Goal: Complete application form

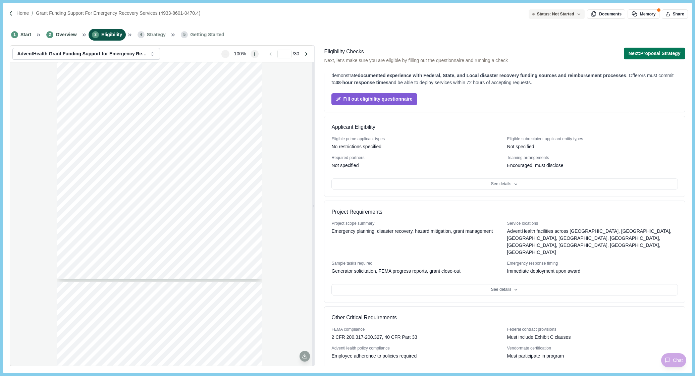
scroll to position [637, 0]
type input "*"
click at [52, 262] on div "4 4933 - 8601 - 0470.4 Instructions to Offerors . Offerors desiring to submit o…" at bounding box center [162, 213] width 304 height 303
click at [23, 179] on div "4 4933 - 8601 - 0470.4 Instructions to Offerors . Offerors desiring to submit o…" at bounding box center [162, 213] width 304 height 303
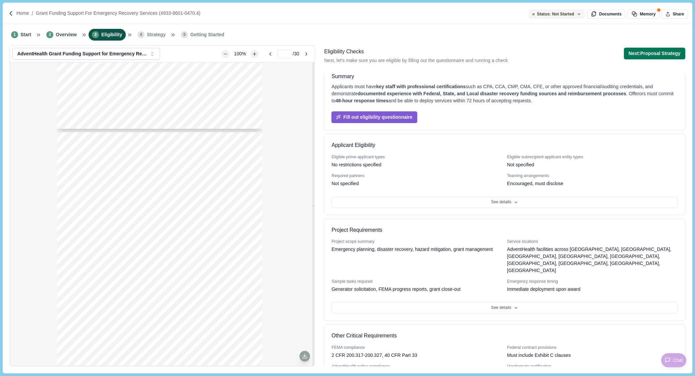
scroll to position [0, 0]
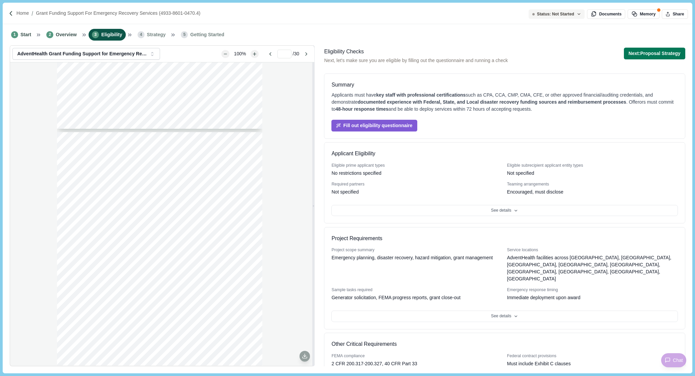
click at [156, 38] on span "Strategy" at bounding box center [156, 34] width 19 height 7
click at [95, 32] on span "3" at bounding box center [95, 34] width 7 height 7
click at [655, 56] on button "Next: Proposal Strategy" at bounding box center [654, 54] width 61 height 12
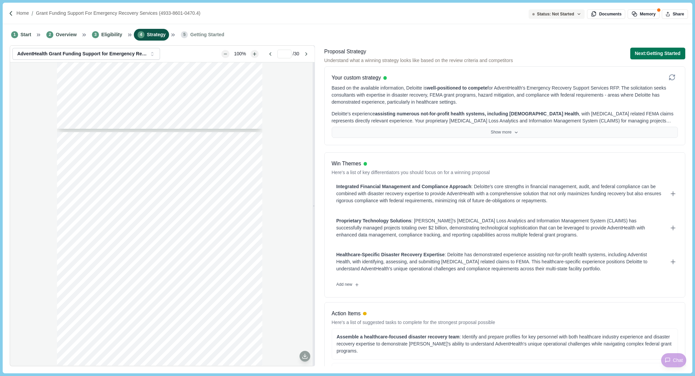
click at [506, 130] on button "Show more" at bounding box center [505, 132] width 346 height 11
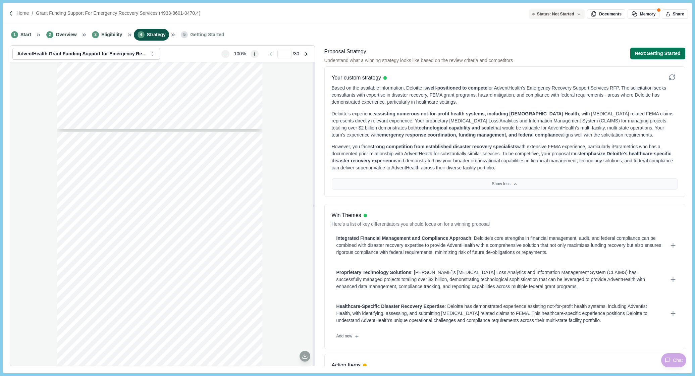
click at [502, 180] on button "Show less" at bounding box center [505, 183] width 346 height 11
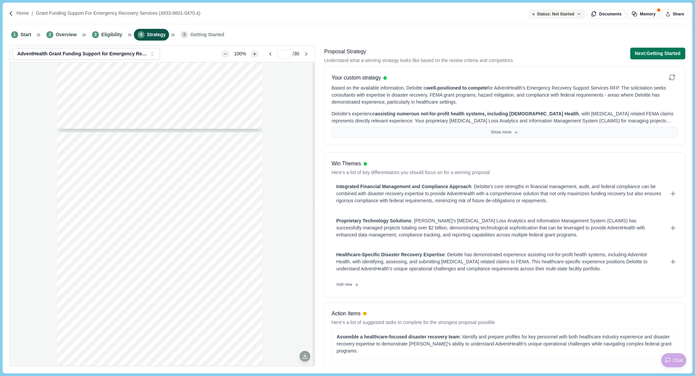
click at [510, 134] on button "Show more" at bounding box center [505, 132] width 346 height 11
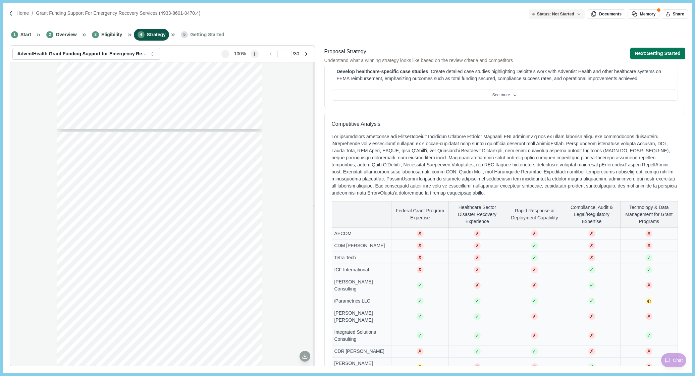
scroll to position [436, 0]
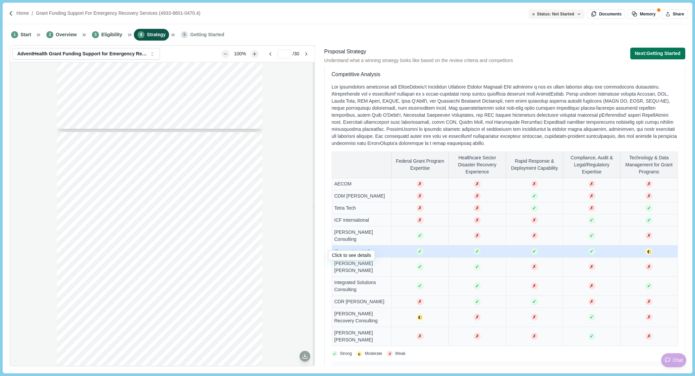
click at [348, 248] on span "iParametrics LLC" at bounding box center [352, 250] width 36 height 5
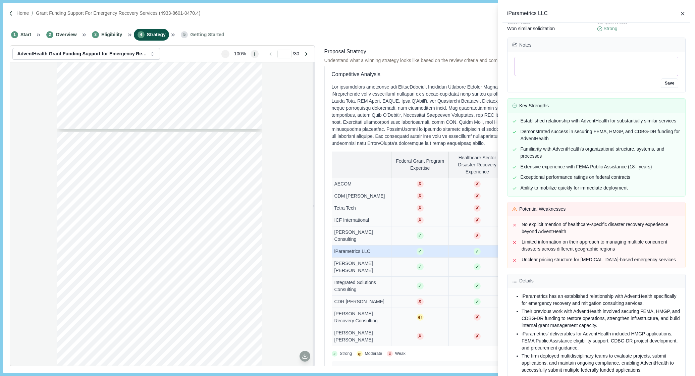
scroll to position [0, 0]
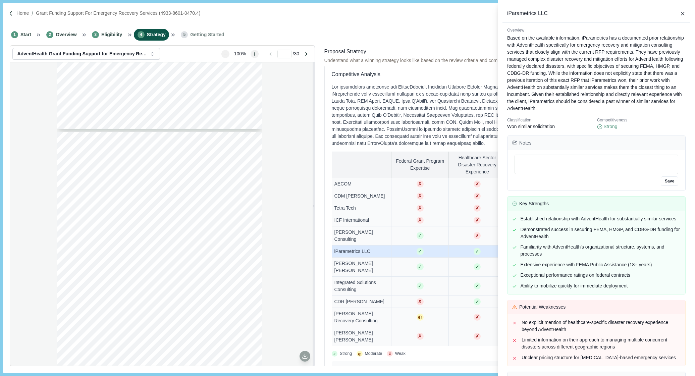
click at [448, 18] on div "iParametrics LLC Overview Based on the available information, iParametrics has …" at bounding box center [347, 188] width 695 height 376
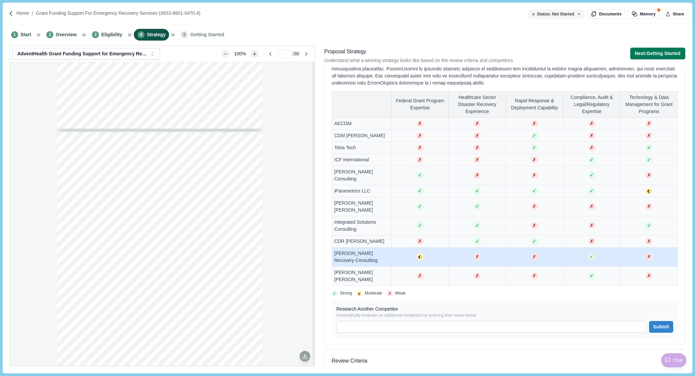
scroll to position [503, 0]
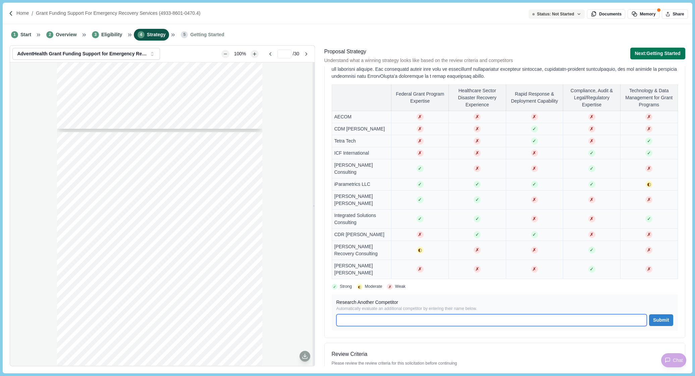
click at [432, 314] on input at bounding box center [491, 320] width 310 height 12
type input "**"
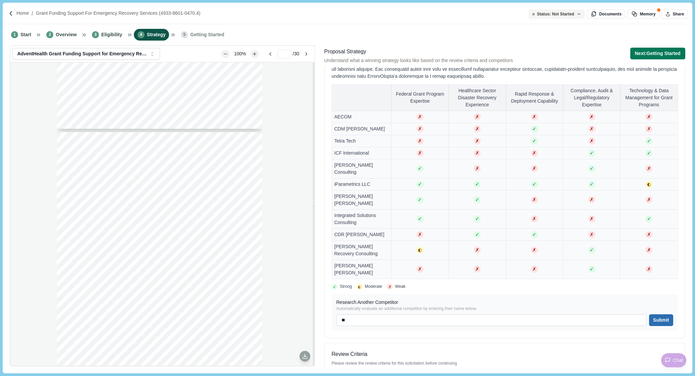
click at [662, 314] on button "Submit" at bounding box center [661, 320] width 24 height 12
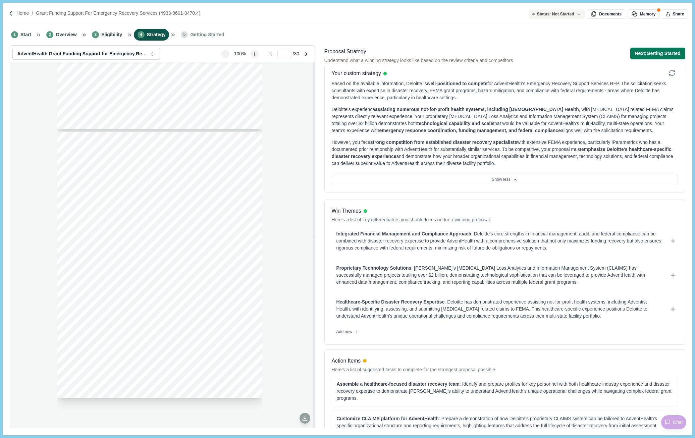
scroll to position [0, 0]
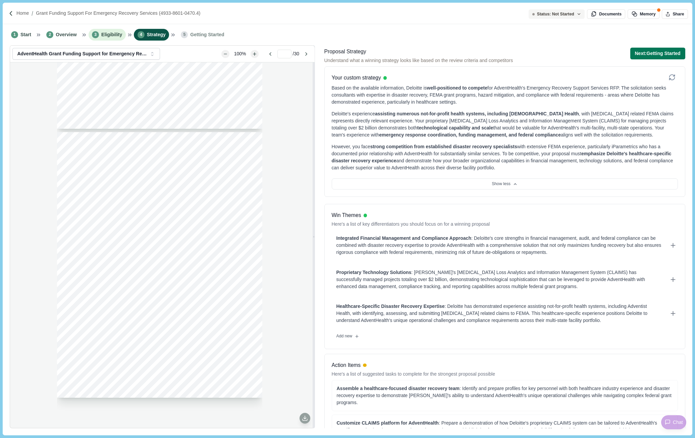
click at [117, 35] on span "Eligibility" at bounding box center [111, 34] width 21 height 7
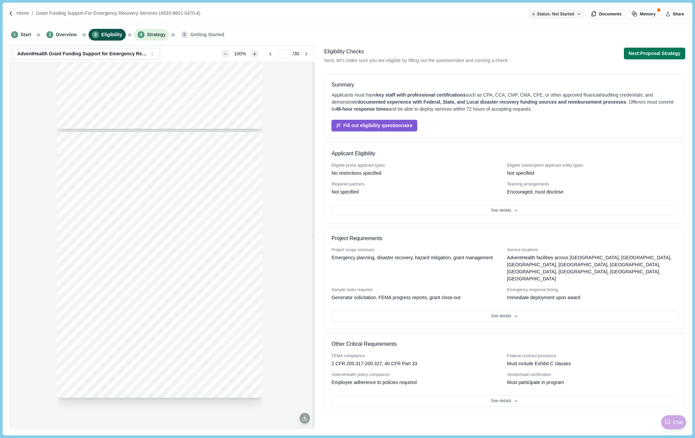
click at [147, 34] on span "Strategy" at bounding box center [156, 34] width 19 height 7
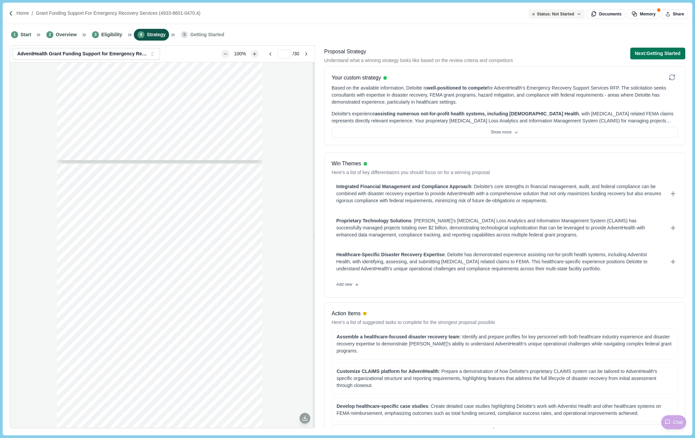
scroll to position [13, 0]
type input "*"
